Goal: Task Accomplishment & Management: Complete application form

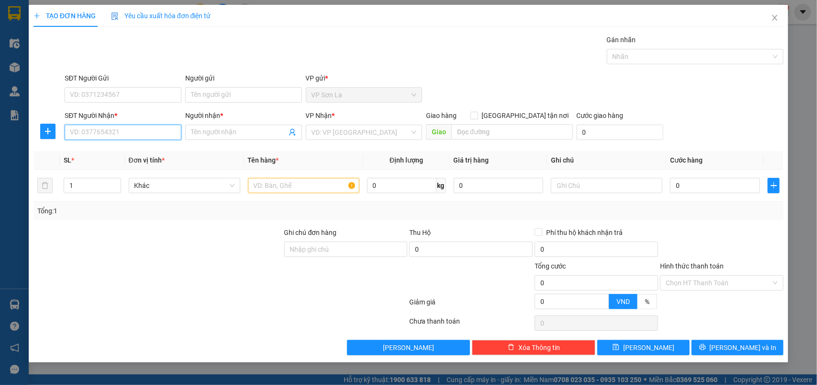
click at [106, 133] on input "SĐT Người Nhận *" at bounding box center [123, 132] width 117 height 15
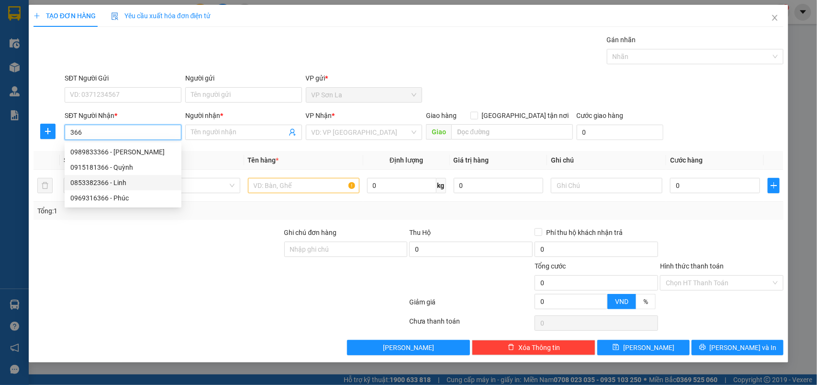
click at [116, 181] on div "0853382366 - Linh" at bounding box center [122, 182] width 105 height 11
type input "0853382366"
type input "[PERSON_NAME]"
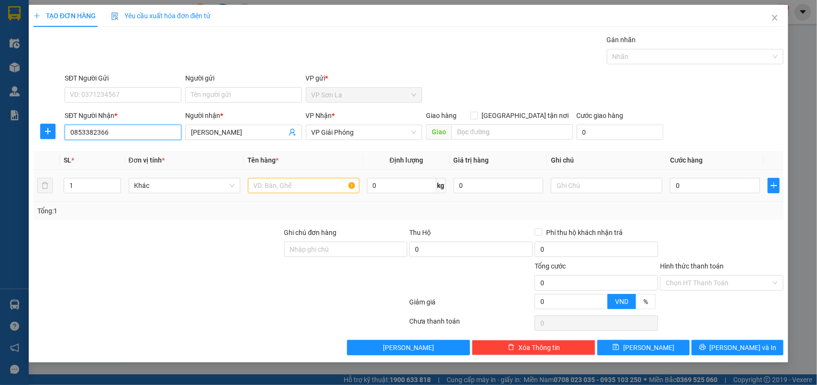
type input "0853382366"
click at [292, 192] on input "text" at bounding box center [304, 185] width 112 height 15
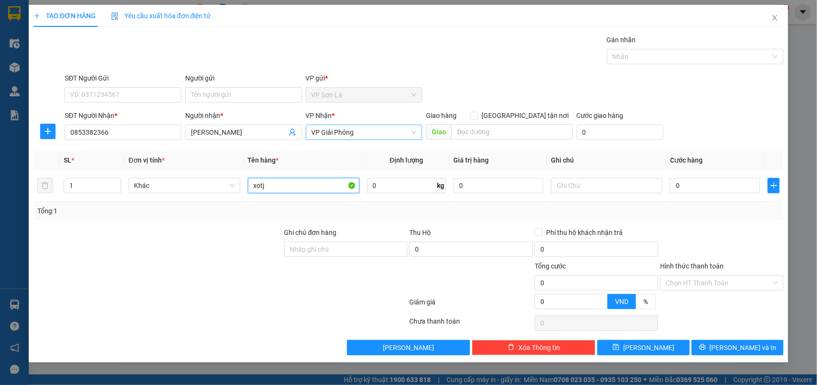
click at [374, 135] on span "VP Giải Phóng" at bounding box center [364, 132] width 105 height 14
type input "xotj"
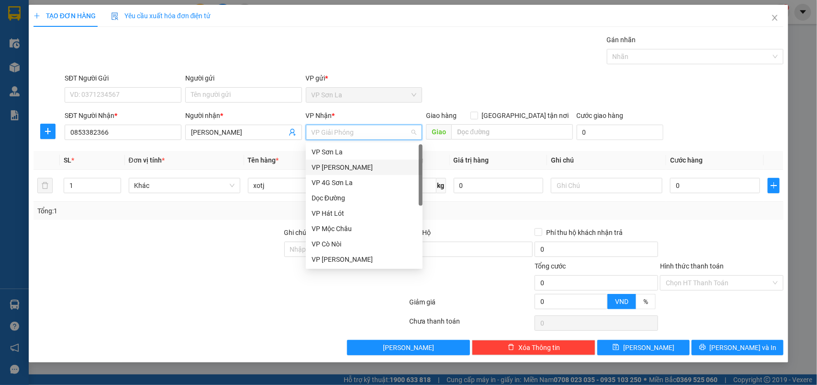
click at [339, 164] on div "VP [PERSON_NAME]" at bounding box center [364, 167] width 105 height 11
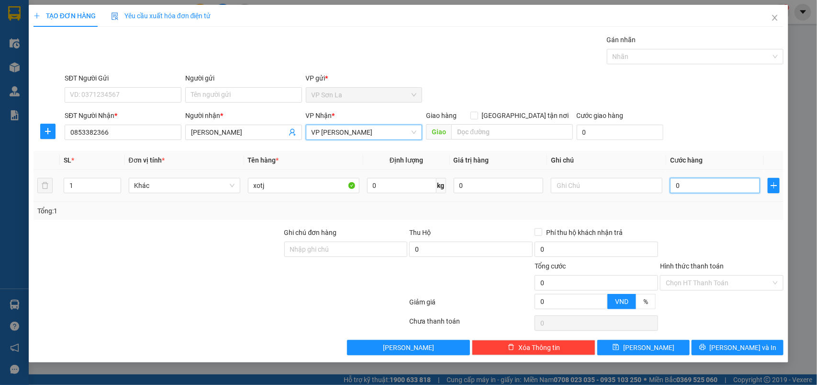
click at [674, 182] on input "0" at bounding box center [715, 185] width 90 height 15
type input "6"
type input "60"
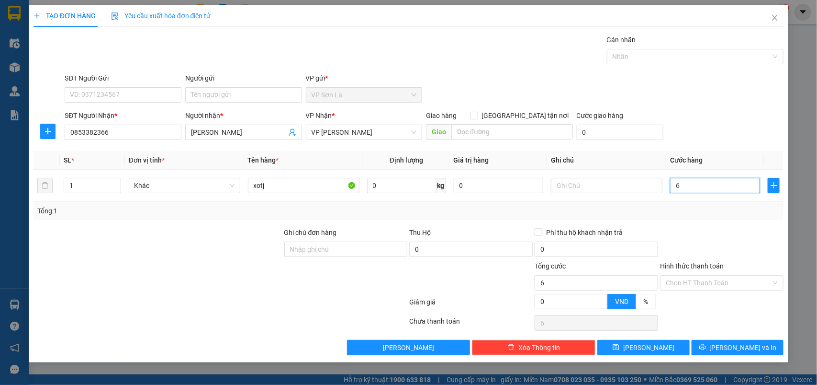
type input "60"
type input "60.000"
click at [703, 281] on input "Hình thức thanh toán" at bounding box center [718, 282] width 105 height 14
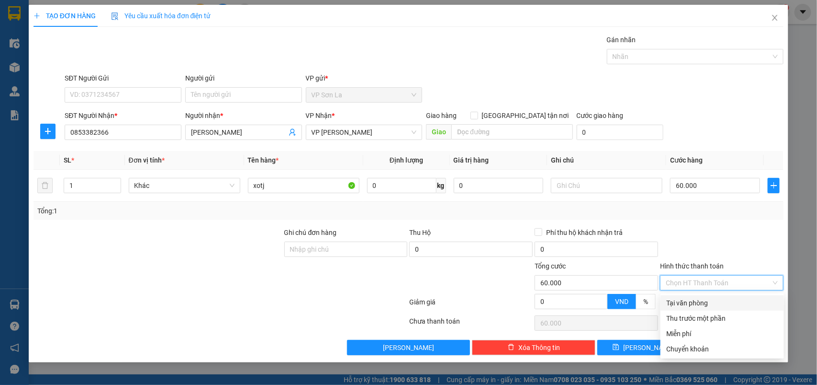
drag, startPoint x: 698, startPoint y: 298, endPoint x: 697, endPoint y: 340, distance: 42.6
click at [698, 298] on div "Tại văn phòng" at bounding box center [723, 302] width 112 height 11
type input "0"
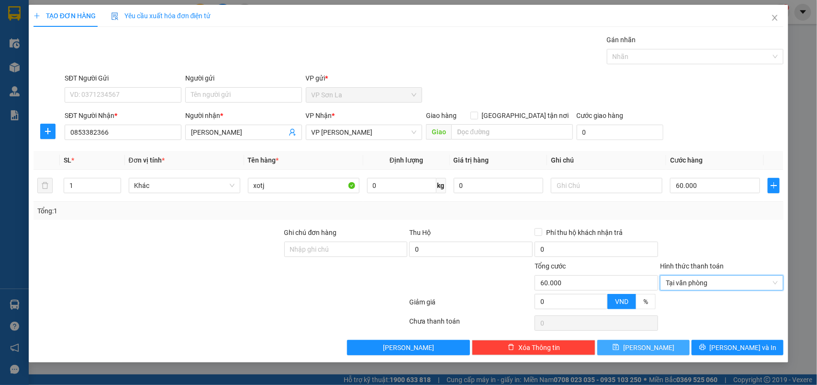
click at [671, 349] on button "[PERSON_NAME]" at bounding box center [644, 347] width 92 height 15
type input "0"
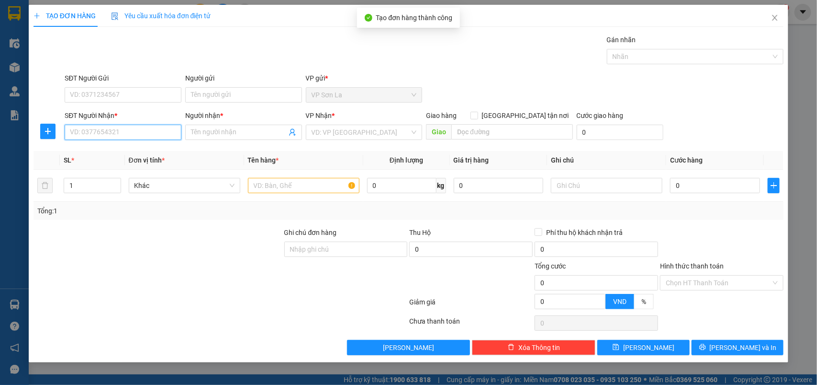
click at [156, 136] on input "SĐT Người Nhận *" at bounding box center [123, 132] width 117 height 15
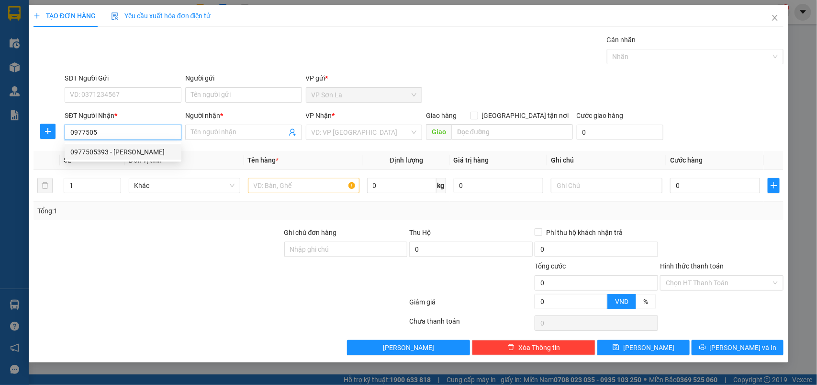
click at [103, 147] on div "0977505393 - [PERSON_NAME]" at bounding box center [122, 152] width 105 height 11
type input "0977505393"
type input "[PERSON_NAME]"
type input "0977505393"
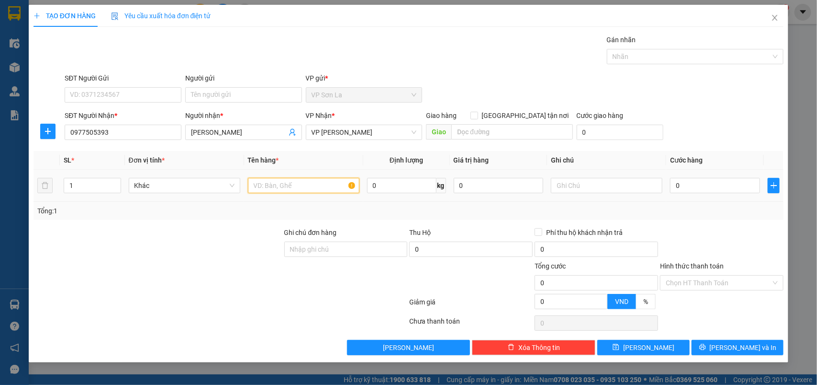
click at [309, 188] on input "text" at bounding box center [304, 185] width 112 height 15
type input "h"
click at [704, 187] on input "0" at bounding box center [715, 185] width 90 height 15
click at [683, 282] on input "Hình thức thanh toán" at bounding box center [718, 282] width 105 height 14
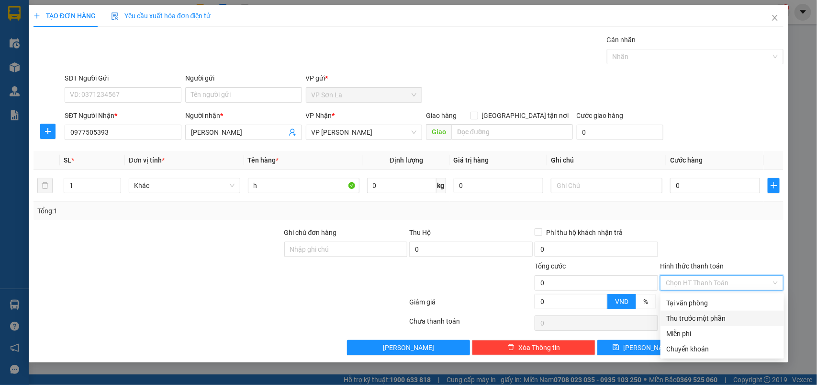
click at [680, 324] on div "Thu trước một phần" at bounding box center [723, 317] width 124 height 15
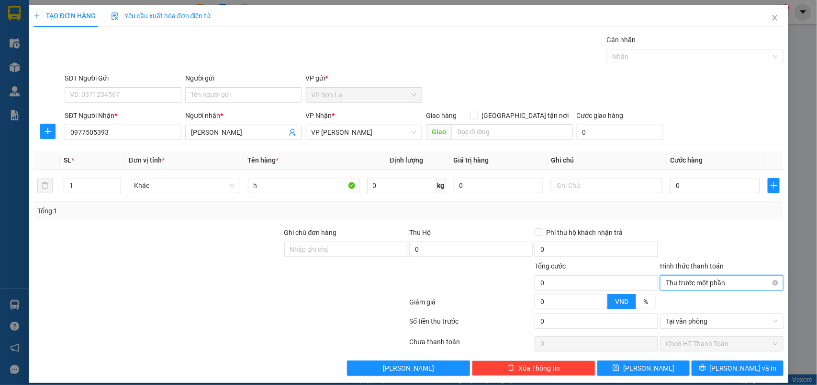
click at [691, 287] on span "Thu trước một phần" at bounding box center [722, 282] width 112 height 14
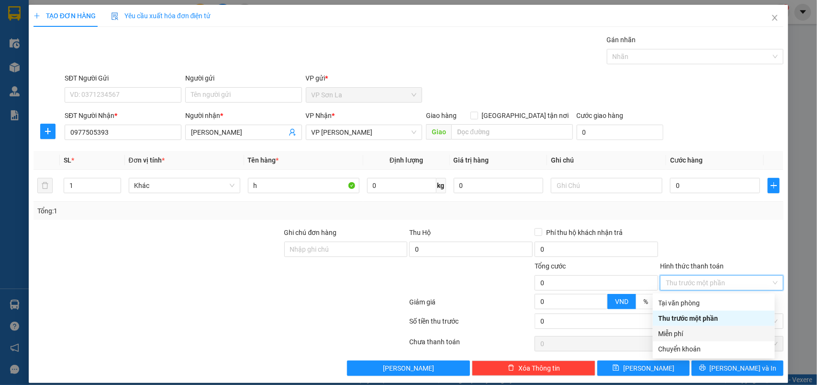
click at [677, 333] on div "Miễn phí" at bounding box center [714, 333] width 111 height 11
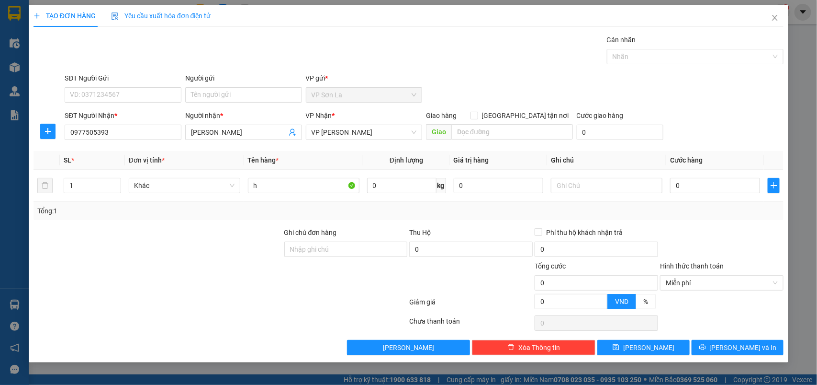
click at [709, 359] on div "TẠO ĐƠN HÀNG Yêu cầu xuất hóa đơn điện tử Transit Pickup Surcharge Ids Transit …" at bounding box center [409, 183] width 760 height 357
click at [712, 351] on button "[PERSON_NAME] và In" at bounding box center [738, 347] width 92 height 15
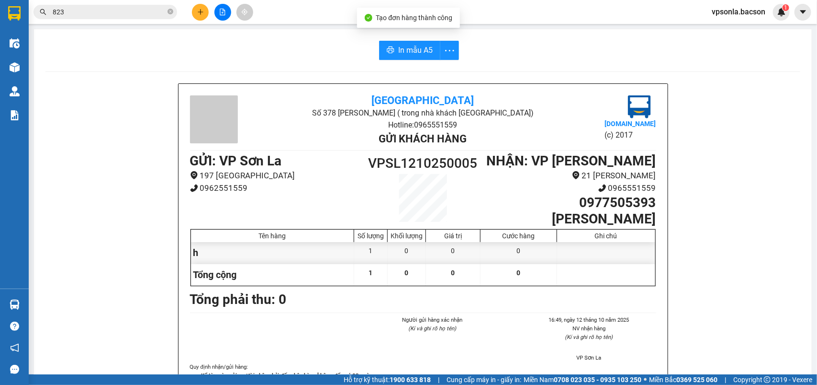
click at [401, 67] on div "In mẫu A5 Bắc Sơn Số 378 [PERSON_NAME] ( trong nhà khách Sơn La) Hotline: 09655…" at bounding box center [423, 243] width 778 height 429
click at [406, 53] on span "In mẫu A5" at bounding box center [415, 50] width 34 height 12
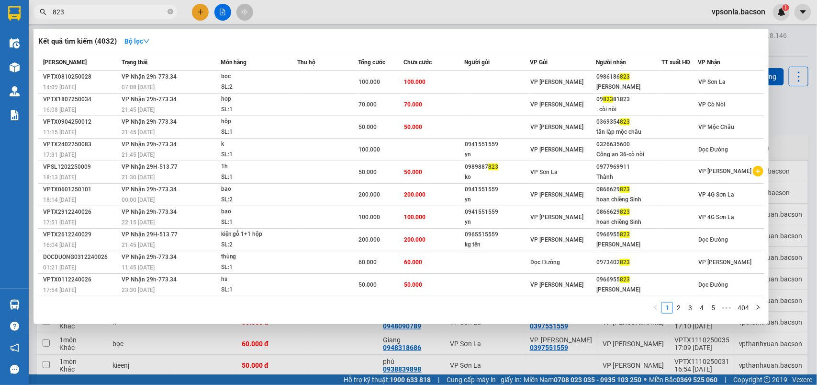
click at [117, 11] on input "823" at bounding box center [109, 12] width 113 height 11
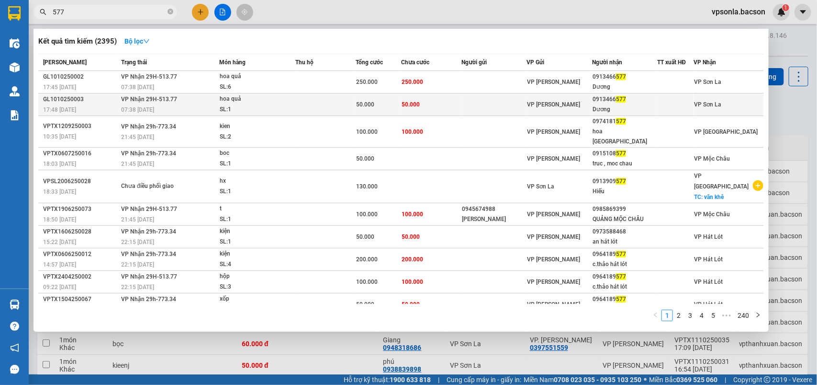
type input "577"
click at [637, 100] on div "0913466 577" at bounding box center [625, 99] width 65 height 10
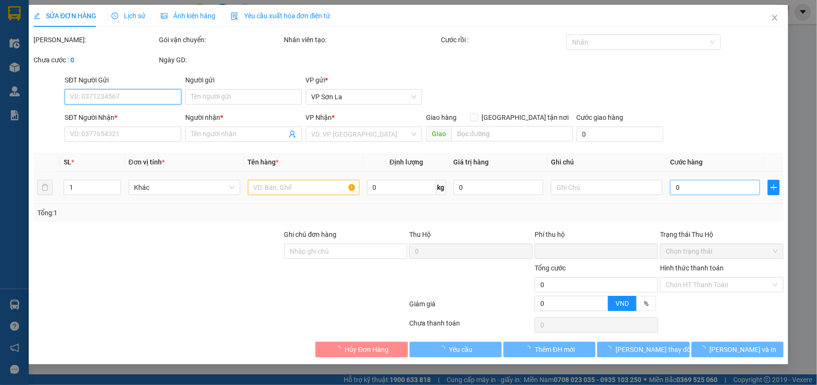
type input "0913466577"
type input "Dương"
type input "0"
type input "50.000"
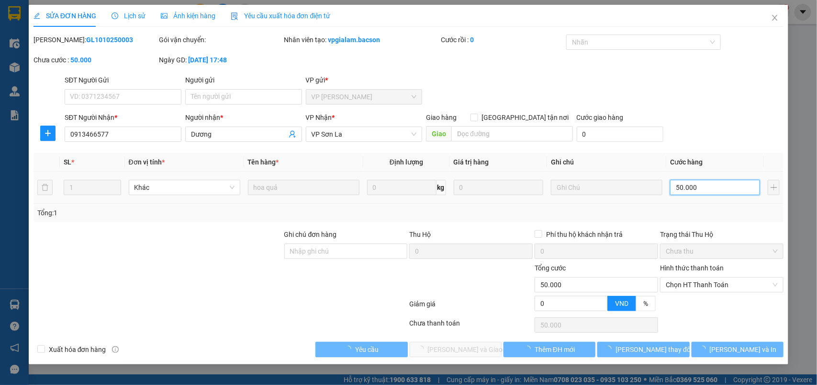
click at [688, 186] on input "50.000" at bounding box center [715, 187] width 90 height 15
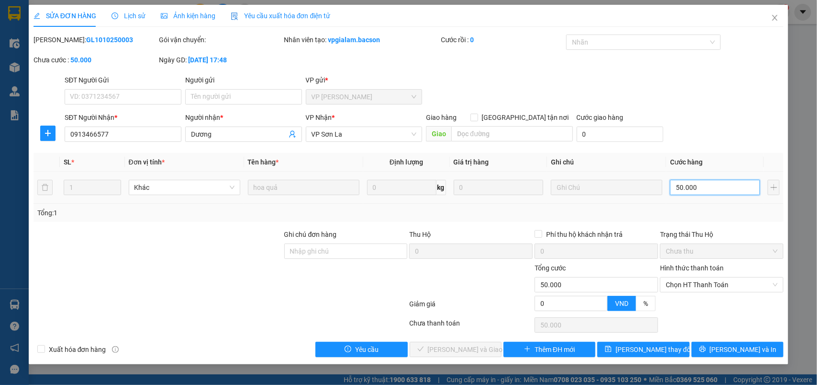
type input "4"
type input "40"
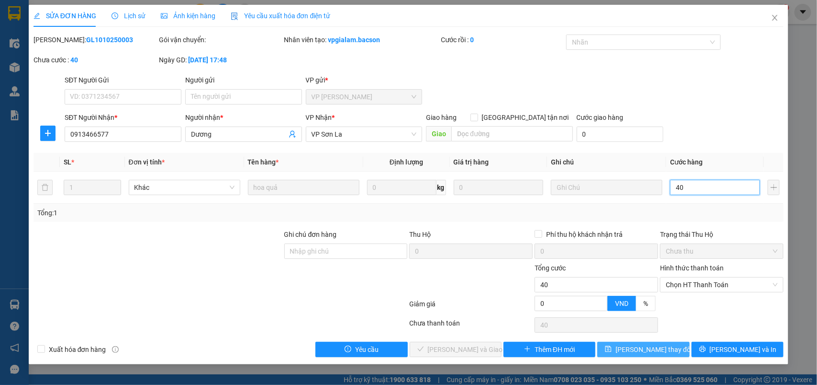
type input "40"
type input "40.000"
click at [612, 352] on icon "save" at bounding box center [608, 348] width 7 height 7
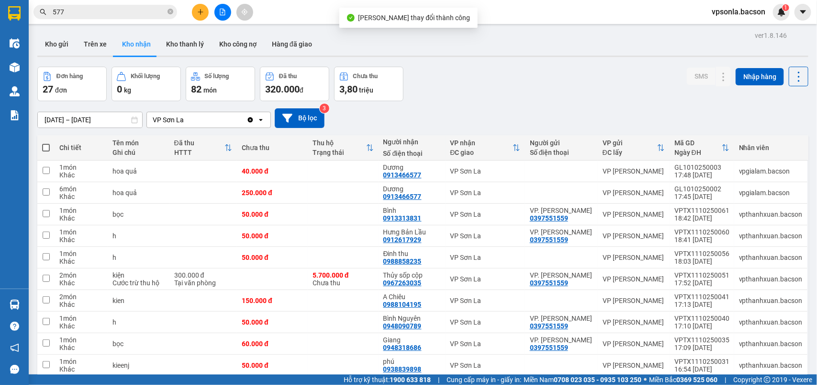
click at [125, 10] on input "577" at bounding box center [109, 12] width 113 height 11
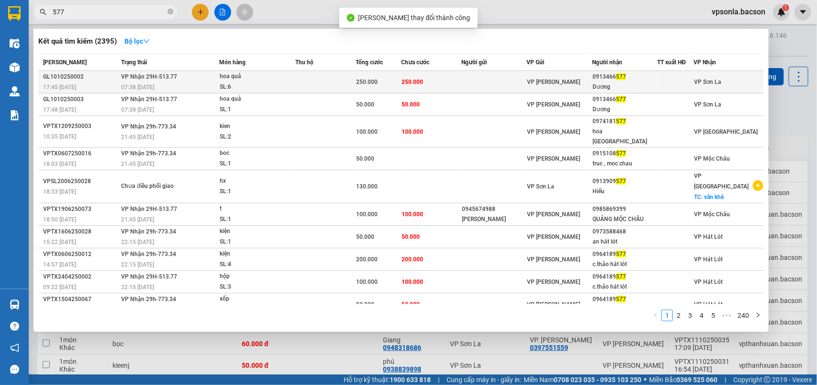
click at [513, 83] on td at bounding box center [495, 82] width 66 height 23
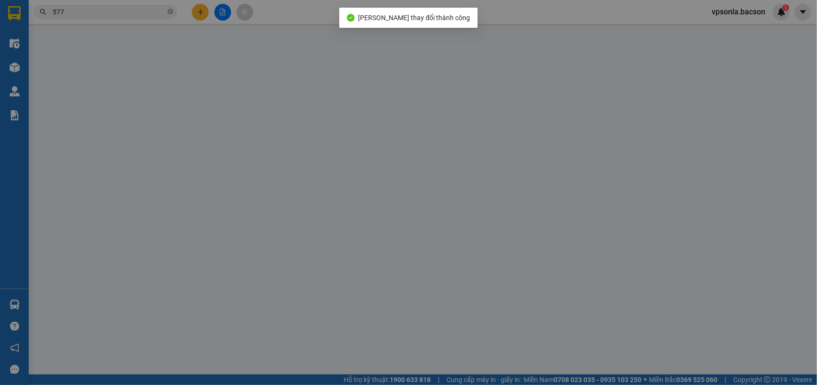
type input "0913466577"
type input "Dương"
type input "0"
type input "250.000"
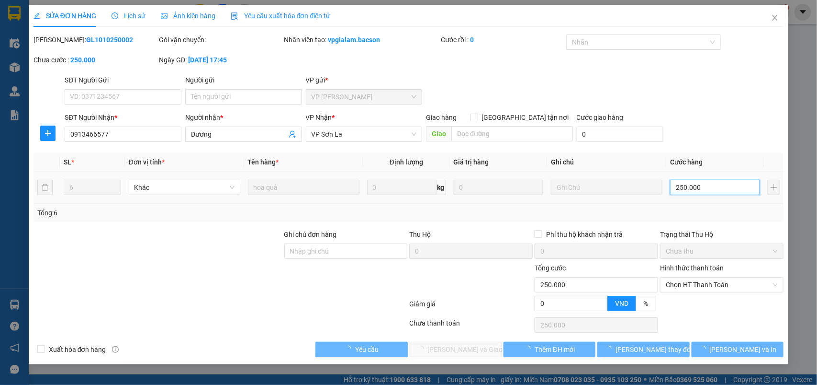
click at [687, 184] on input "250.000" at bounding box center [715, 187] width 90 height 15
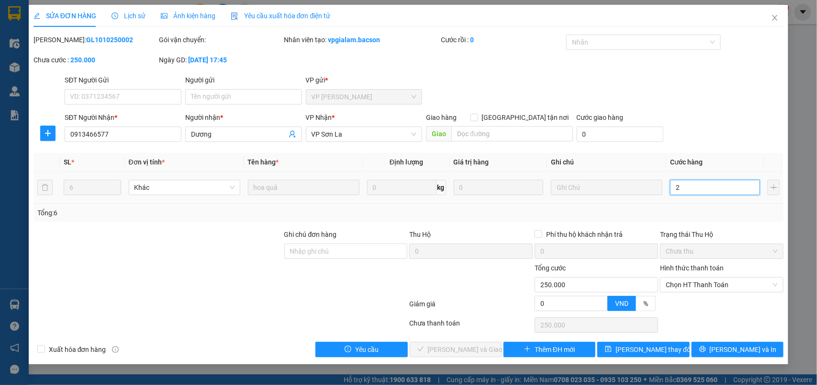
type input "24"
type input "240"
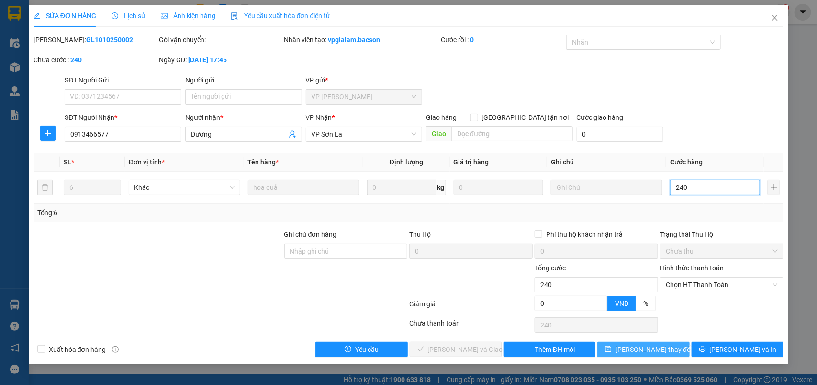
type input "240"
type input "240.000"
click at [664, 346] on span "[PERSON_NAME] thay đổi" at bounding box center [654, 349] width 77 height 11
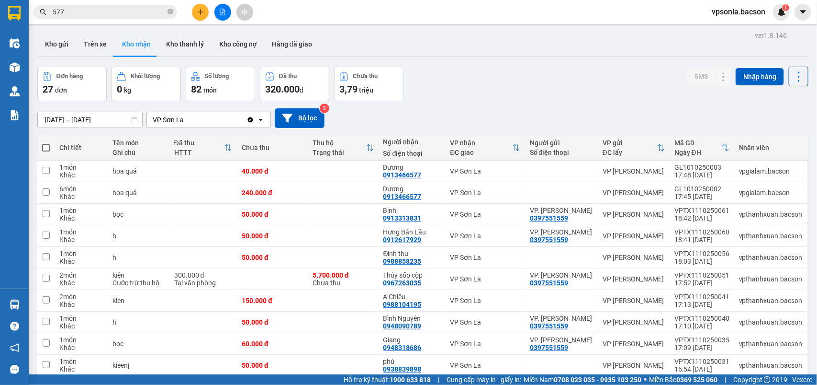
click at [111, 7] on input "577" at bounding box center [109, 12] width 113 height 11
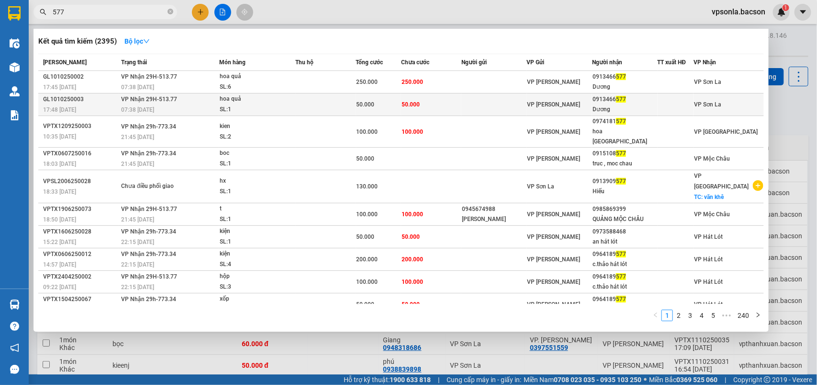
click at [649, 99] on div "0913466 577" at bounding box center [625, 99] width 65 height 10
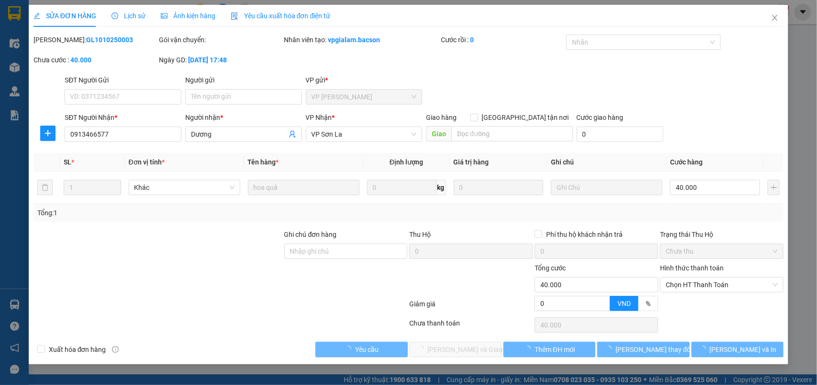
type input "0913466577"
type input "Dương"
type input "0"
type input "40.000"
click at [692, 285] on span "Chọn HT Thanh Toán" at bounding box center [722, 284] width 112 height 14
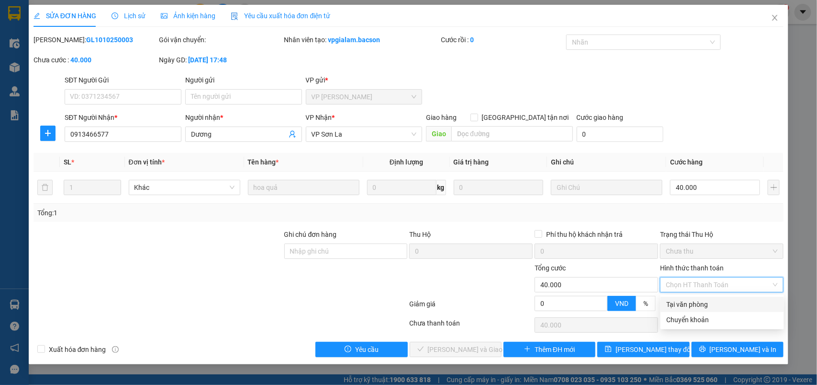
click at [686, 297] on div "Tại văn phòng" at bounding box center [723, 303] width 124 height 15
type input "0"
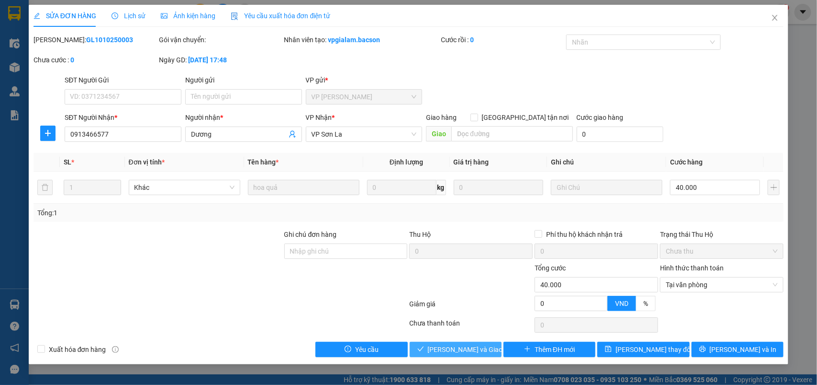
click at [465, 351] on span "[PERSON_NAME] và Giao hàng" at bounding box center [474, 349] width 92 height 11
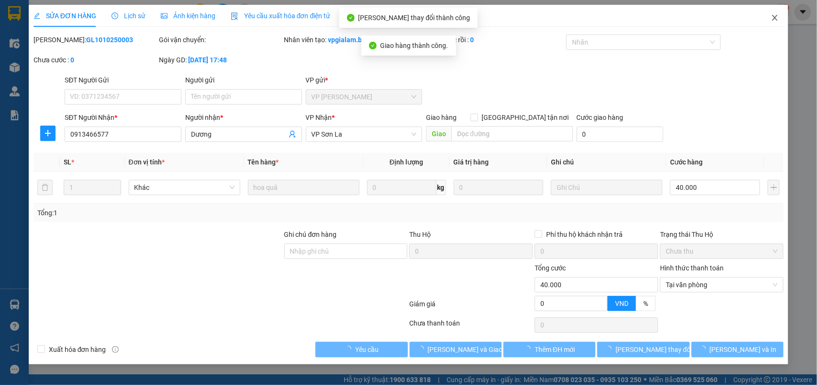
click at [776, 18] on icon "close" at bounding box center [775, 18] width 5 height 6
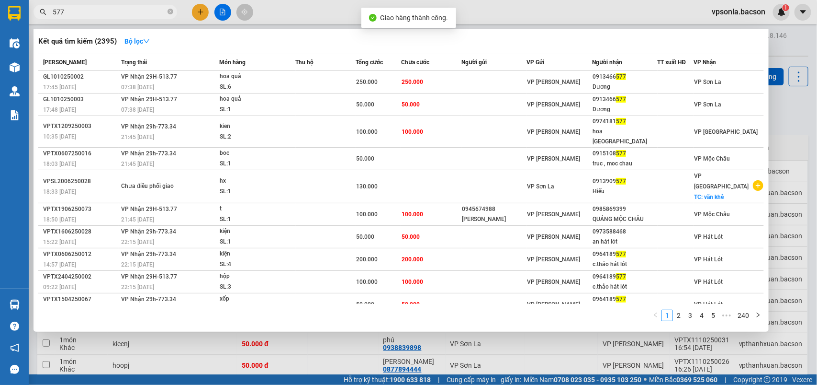
click at [76, 12] on input "577" at bounding box center [109, 12] width 113 height 11
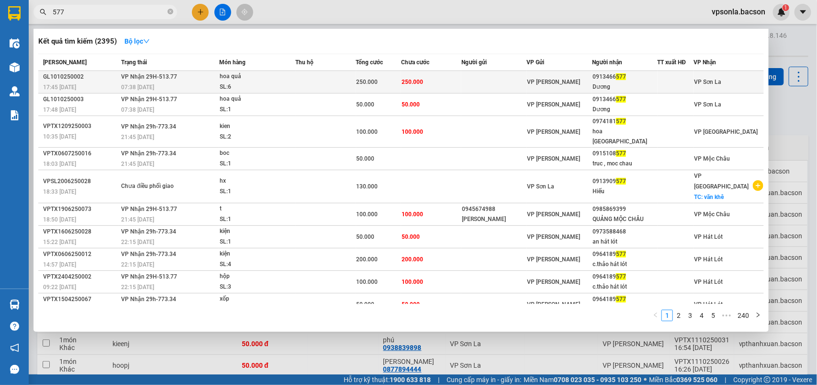
click at [600, 82] on div "Dương" at bounding box center [625, 87] width 65 height 10
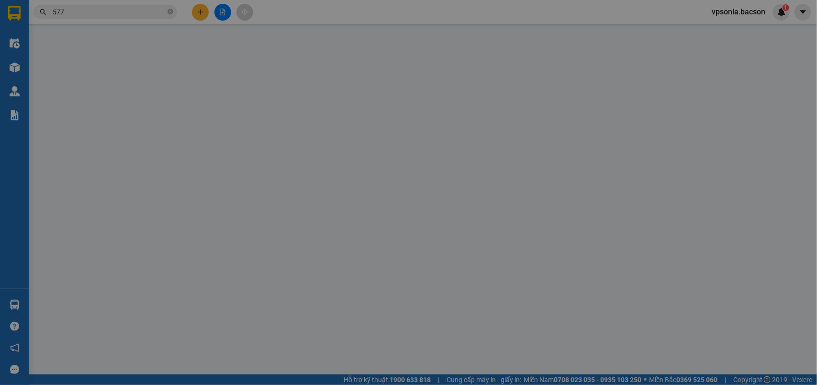
type input "0913466577"
type input "Dương"
type input "0"
type input "240.000"
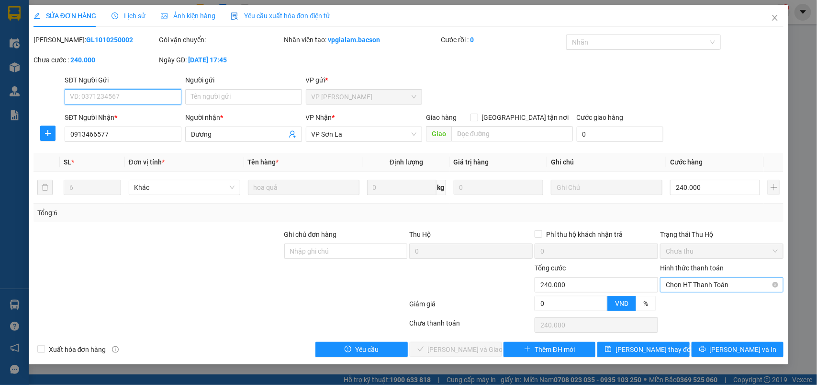
click at [686, 283] on span "Chọn HT Thanh Toán" at bounding box center [722, 284] width 112 height 14
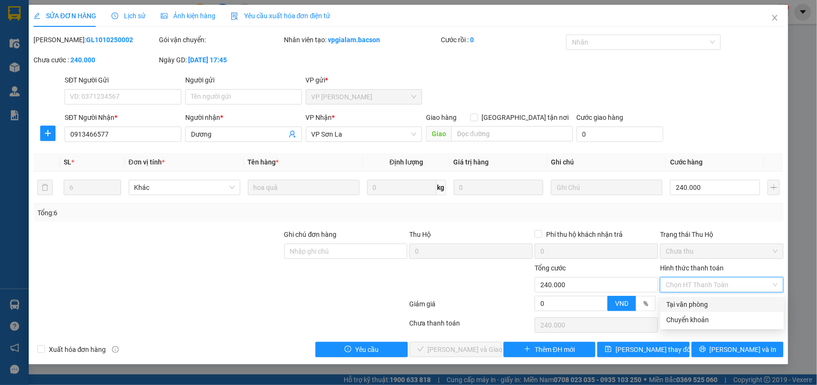
click at [676, 299] on div "Tại văn phòng" at bounding box center [723, 304] width 112 height 11
type input "0"
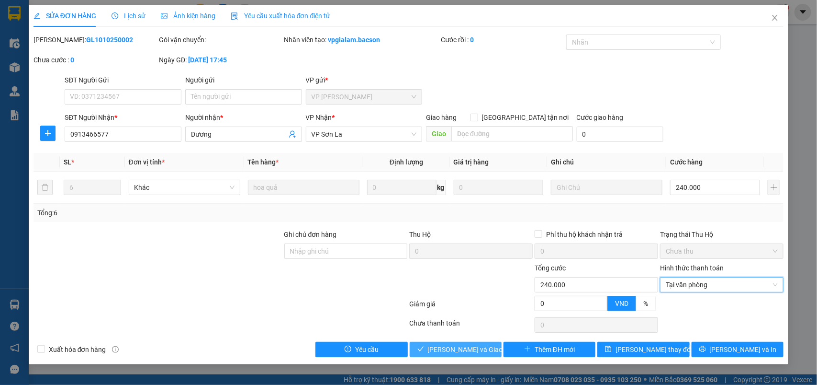
click at [448, 345] on span "[PERSON_NAME] và Giao hàng" at bounding box center [474, 349] width 92 height 11
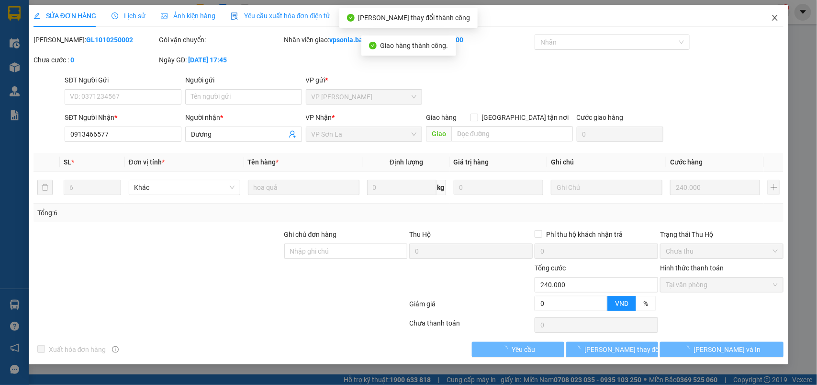
click at [778, 18] on icon "close" at bounding box center [775, 18] width 8 height 8
